Goal: Communication & Community: Ask a question

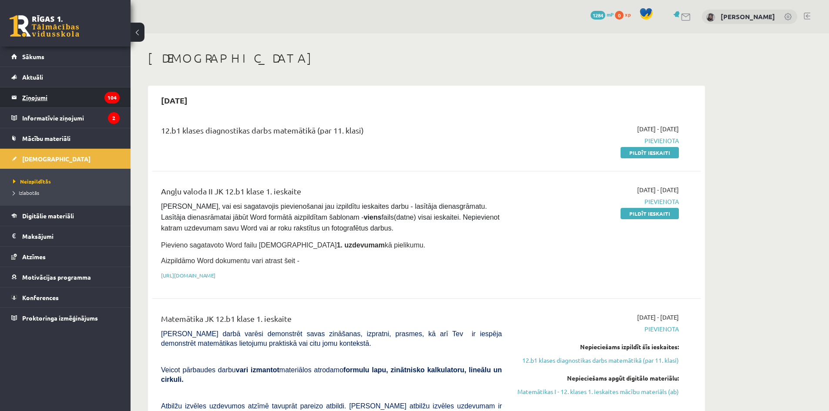
scroll to position [25, 0]
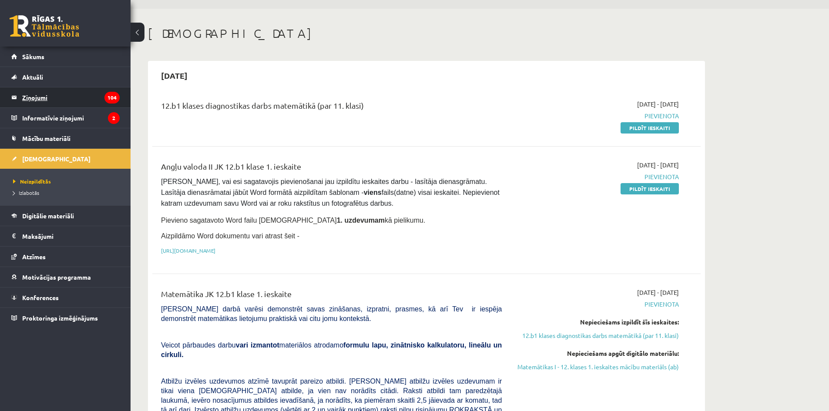
click at [50, 98] on legend "Ziņojumi 104" at bounding box center [71, 98] width 98 height 20
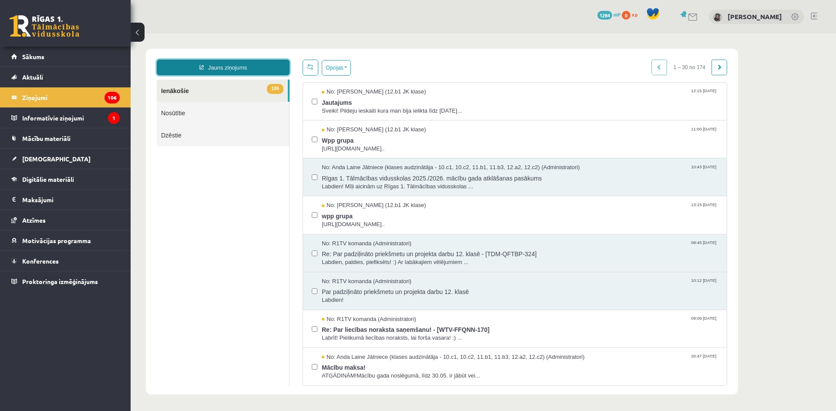
click at [262, 69] on link "Jauns ziņojums" at bounding box center [223, 68] width 133 height 16
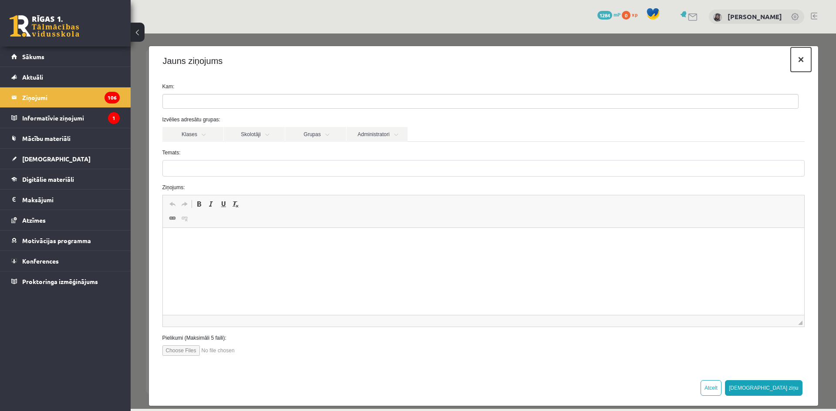
click at [795, 59] on button "×" at bounding box center [801, 59] width 20 height 24
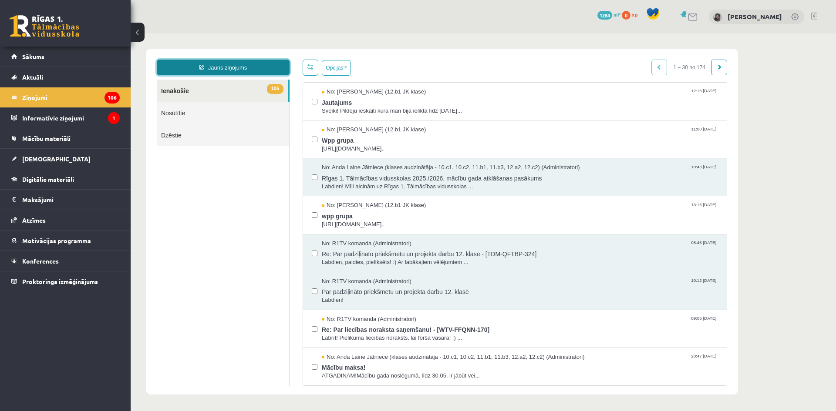
click at [264, 72] on link "Jauns ziņojums" at bounding box center [223, 68] width 133 height 16
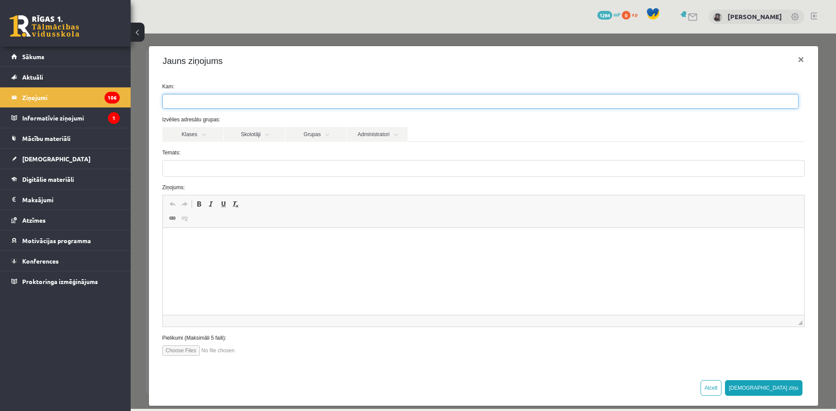
click at [309, 100] on ul at bounding box center [480, 101] width 635 height 14
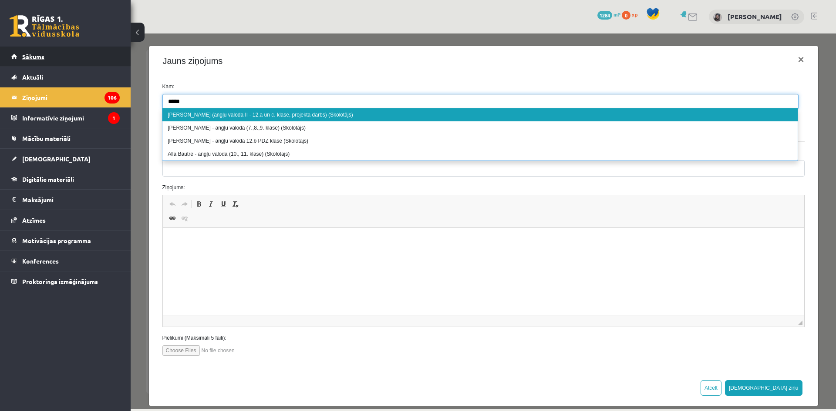
type input "*****"
click at [62, 50] on link "Sākums" at bounding box center [65, 57] width 108 height 20
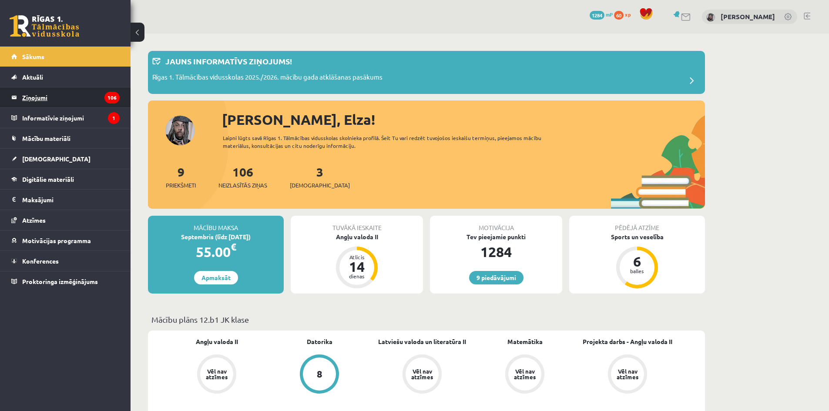
click at [91, 103] on legend "Ziņojumi 106" at bounding box center [71, 98] width 98 height 20
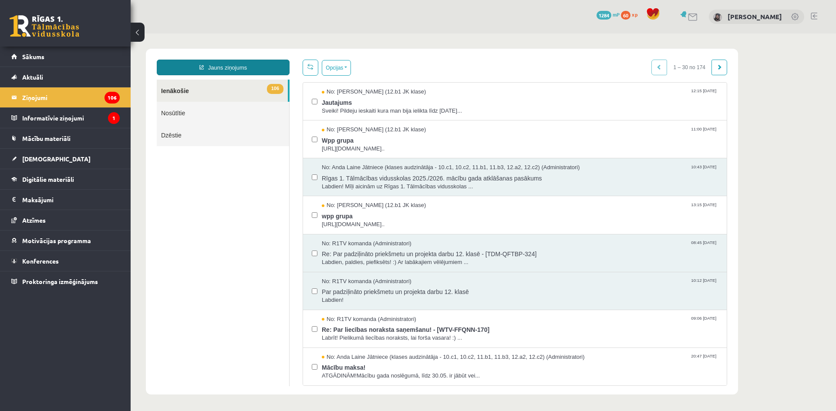
click at [255, 67] on link "Jauns ziņojums" at bounding box center [223, 68] width 133 height 16
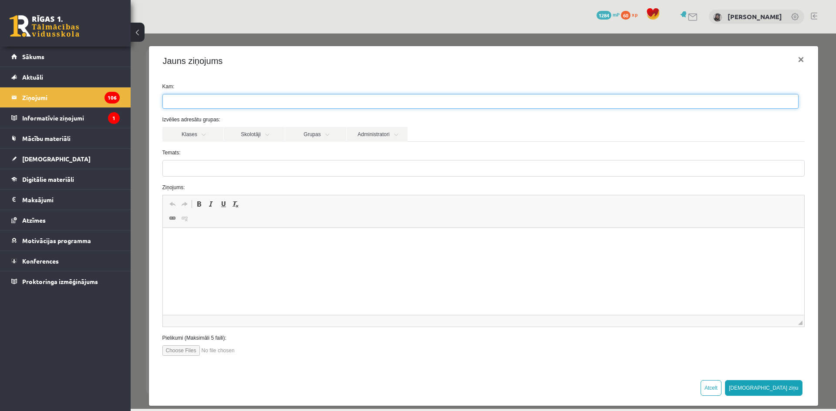
click at [267, 100] on ul at bounding box center [480, 101] width 635 height 14
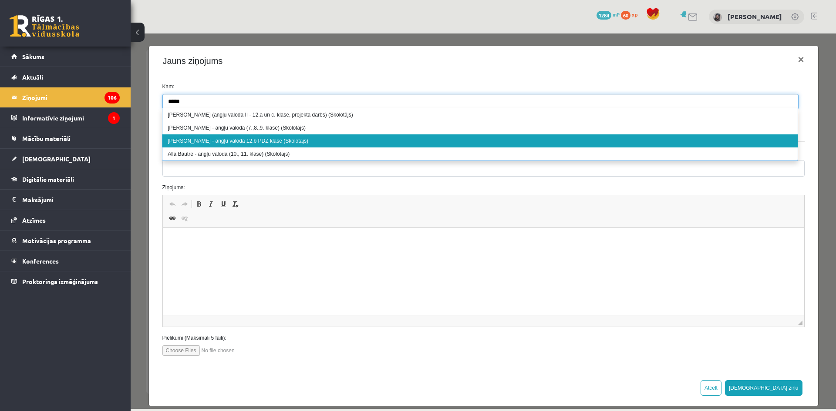
type input "*****"
select select "***"
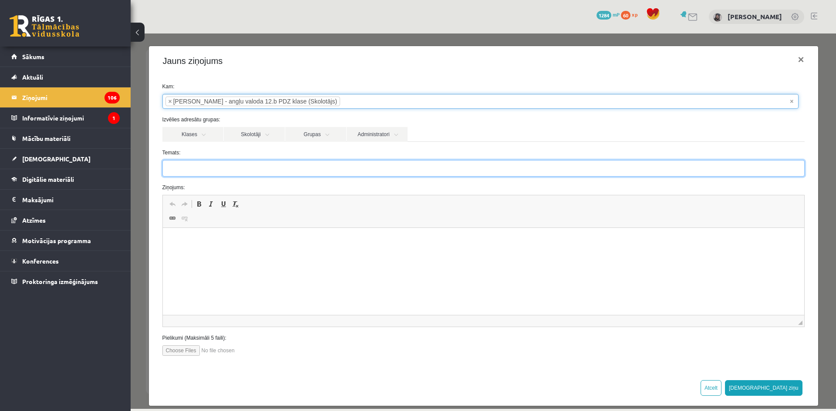
click at [330, 169] on input "Temats:" at bounding box center [483, 168] width 642 height 17
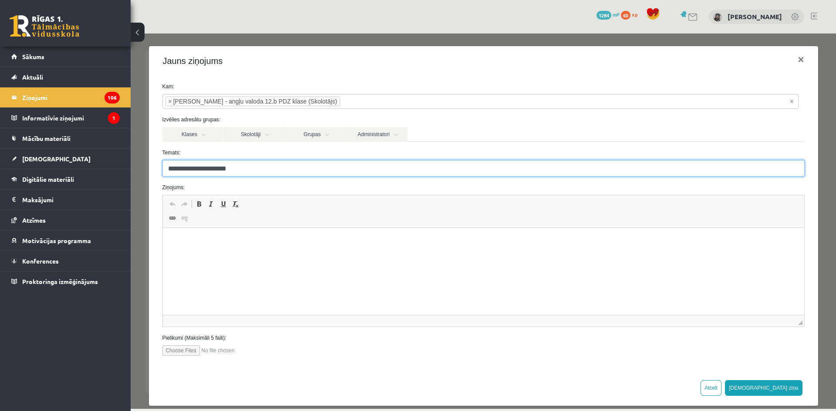
type input "**********"
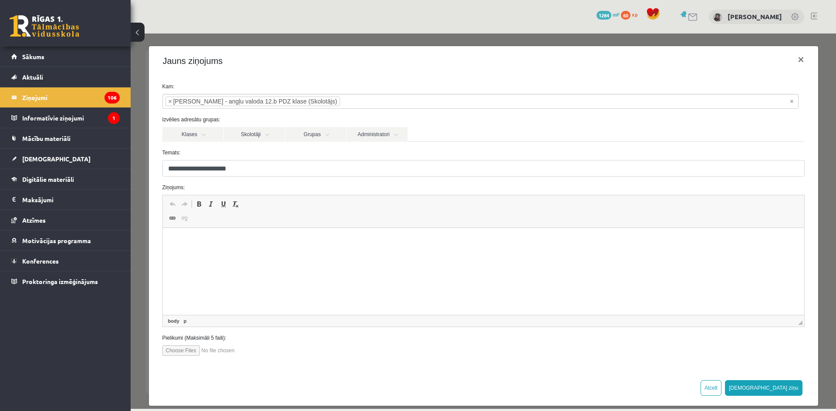
click at [312, 236] on html at bounding box center [482, 241] width 641 height 27
click at [212, 207] on link "Italic Keyboard shortcut Ctrl+I" at bounding box center [211, 204] width 12 height 11
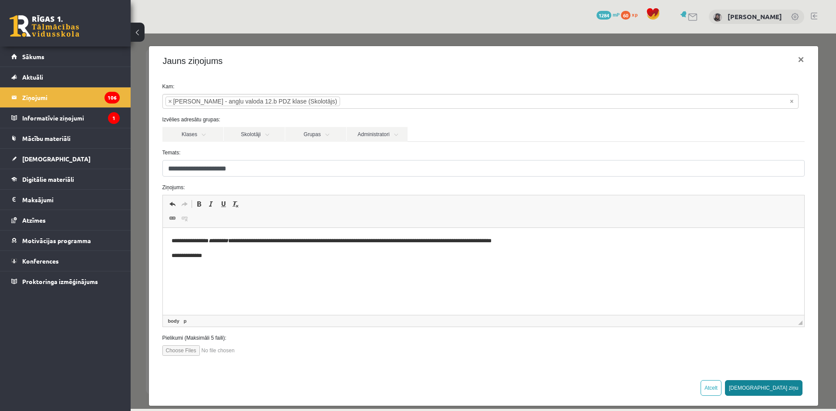
click at [778, 388] on button "[DEMOGRAPHIC_DATA] ziņu" at bounding box center [764, 389] width 78 height 16
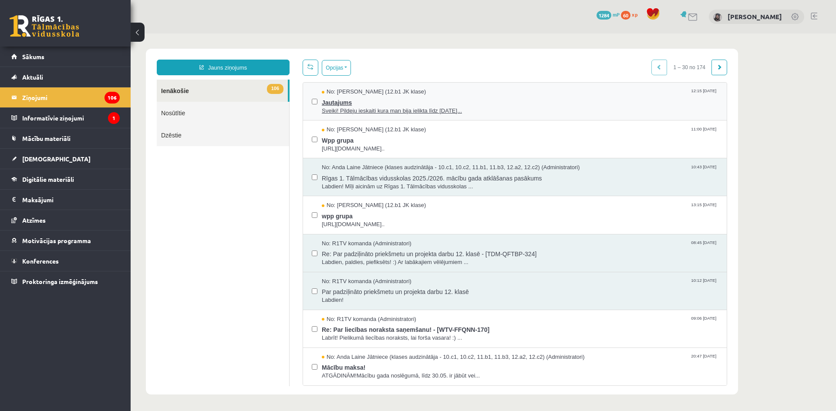
click at [566, 102] on span "Jautajums" at bounding box center [520, 101] width 396 height 11
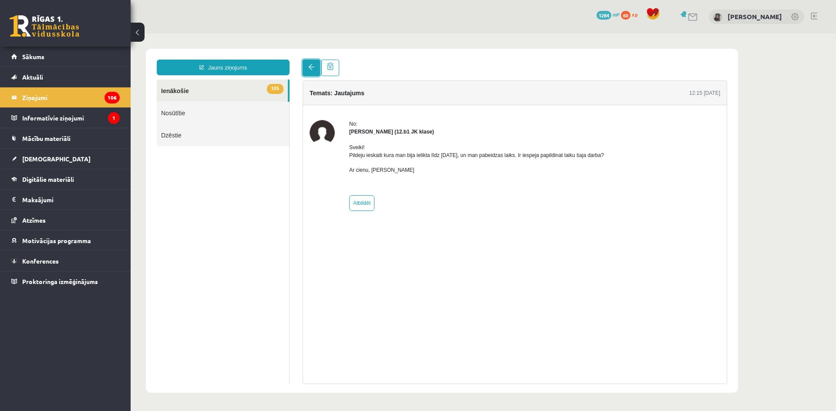
click at [310, 71] on link at bounding box center [311, 68] width 17 height 17
click at [34, 155] on link "[DEMOGRAPHIC_DATA]" at bounding box center [65, 159] width 108 height 20
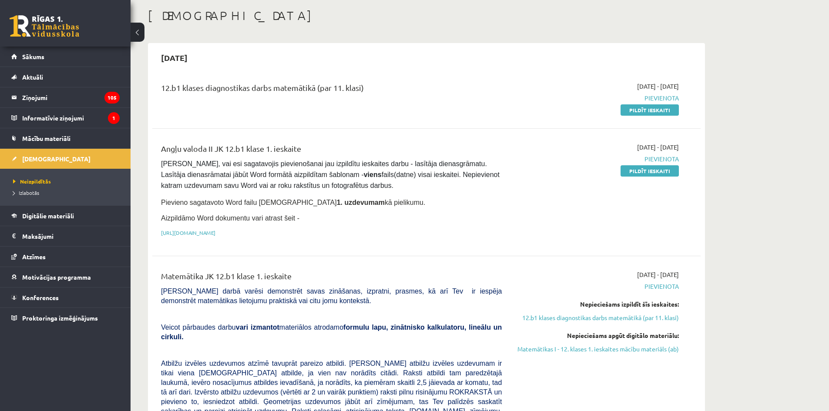
scroll to position [42, 0]
click at [445, 240] on div "Angļu valoda II JK 12.b1 klase 1. ieskaite Pārliecinies, vai esi sagatavojis pi…" at bounding box center [332, 192] width 354 height 99
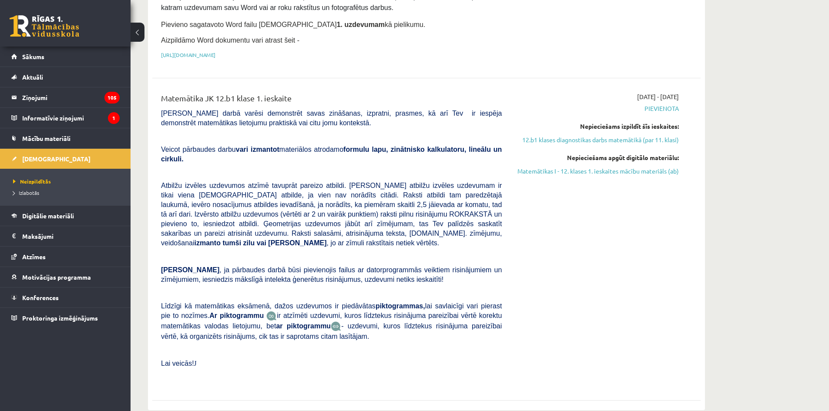
scroll to position [222, 0]
click at [54, 92] on legend "Ziņojumi 105" at bounding box center [71, 98] width 98 height 20
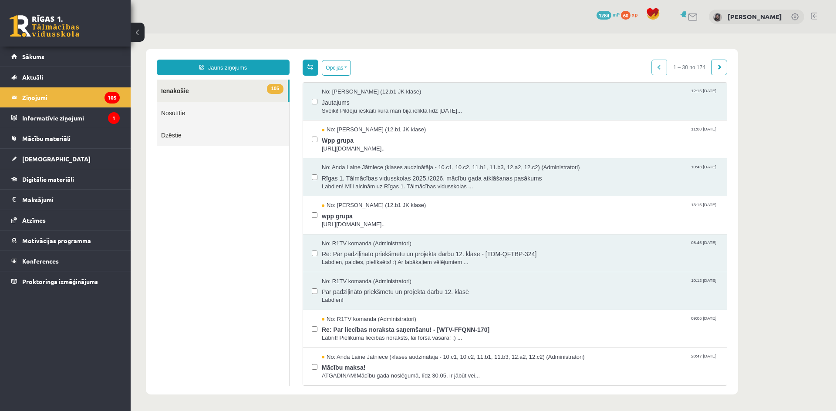
click at [308, 70] on link at bounding box center [311, 68] width 16 height 16
click at [84, 142] on link "Mācību materiāli" at bounding box center [65, 138] width 108 height 20
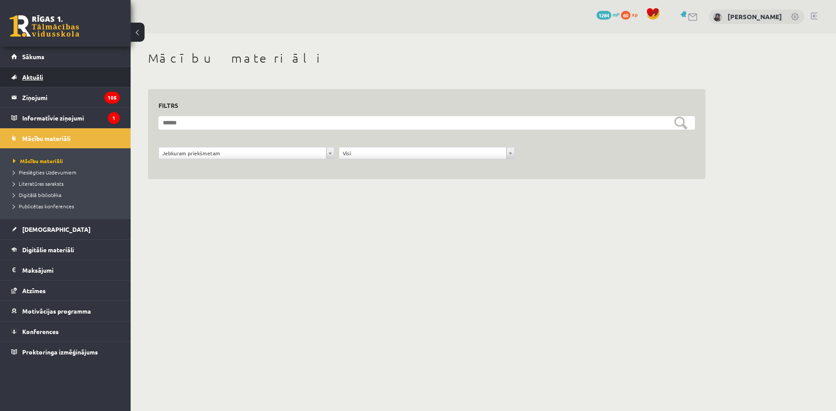
click at [75, 75] on link "Aktuāli" at bounding box center [65, 77] width 108 height 20
